Goal: Task Accomplishment & Management: Use online tool/utility

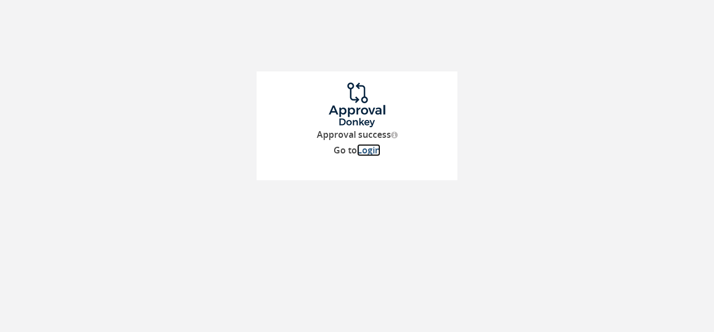
click at [374, 153] on link "Login" at bounding box center [368, 150] width 23 height 12
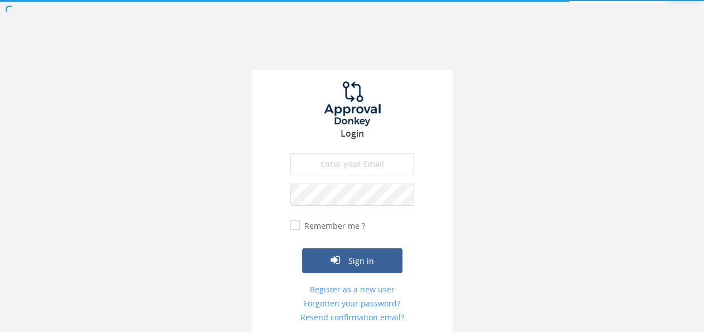
type input "[PERSON_NAME][EMAIL_ADDRESS][PERSON_NAME][DOMAIN_NAME]"
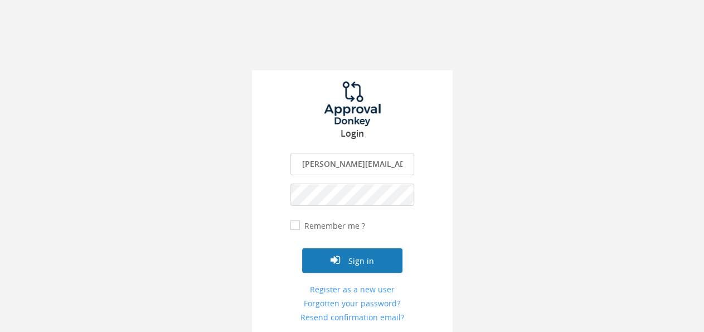
drag, startPoint x: 342, startPoint y: 257, endPoint x: 69, endPoint y: 29, distance: 356.3
click at [342, 257] on button "Sign in" at bounding box center [352, 260] width 100 height 25
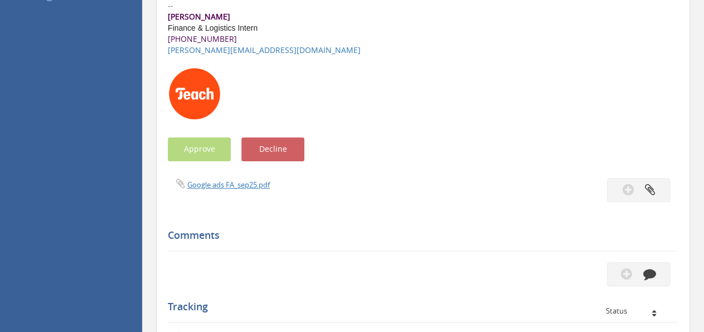
scroll to position [290, 0]
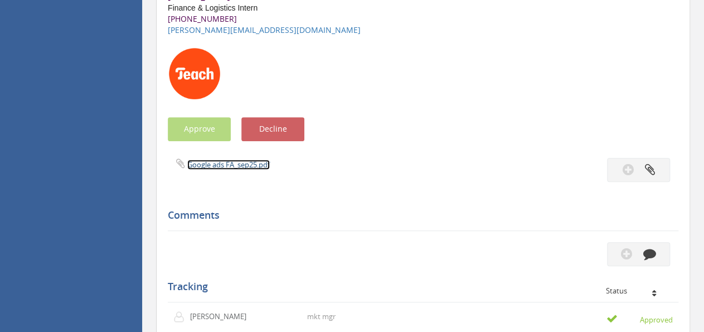
click at [240, 164] on link "Google ads FA_sep25.pdf" at bounding box center [228, 164] width 83 height 10
